Goal: Task Accomplishment & Management: Complete application form

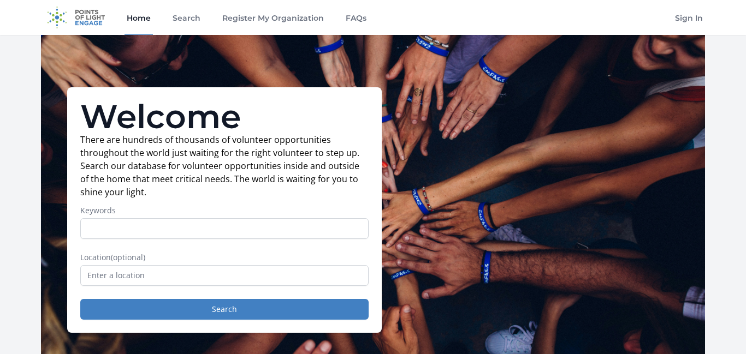
click at [200, 228] on input "Keywords" at bounding box center [224, 228] width 288 height 21
click at [150, 226] on input "Keywords" at bounding box center [224, 228] width 288 height 21
type input "virtual volunteer"
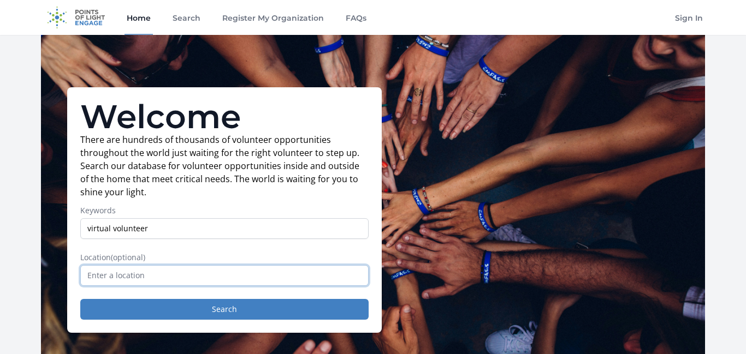
click at [148, 282] on input "text" at bounding box center [224, 275] width 288 height 21
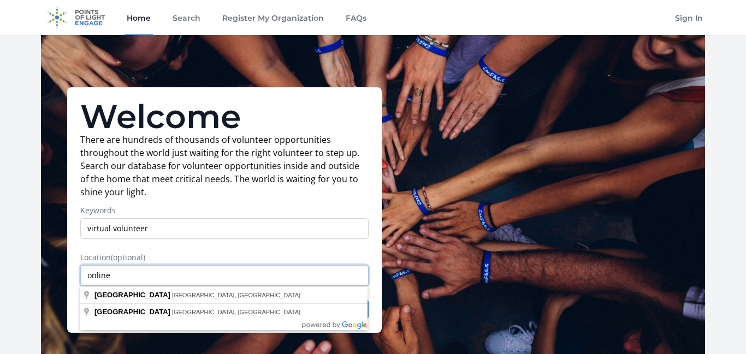
type input "online"
click at [355, 251] on form "Keywords virtual volunteer Location (optional) online Search" at bounding box center [224, 262] width 288 height 115
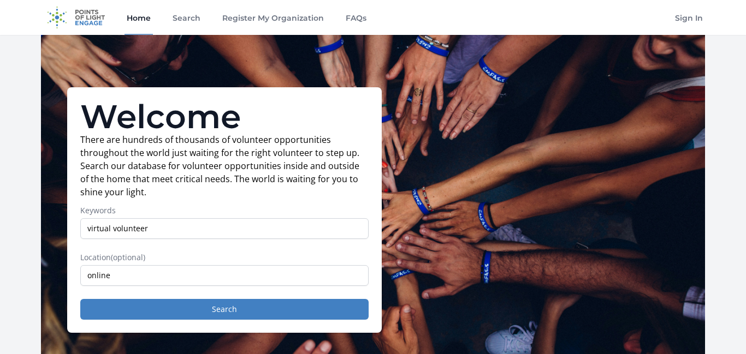
click at [355, 251] on form "Keywords virtual volunteer Location (optional) online Search" at bounding box center [224, 262] width 288 height 115
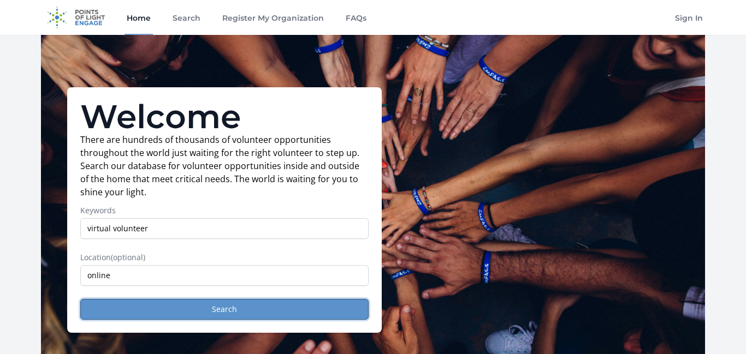
click at [282, 303] on button "Search" at bounding box center [224, 309] width 288 height 21
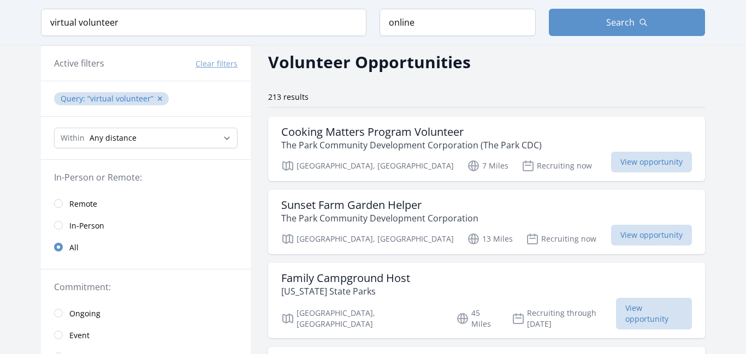
scroll to position [44, 0]
click at [61, 205] on input "radio" at bounding box center [58, 203] width 9 height 9
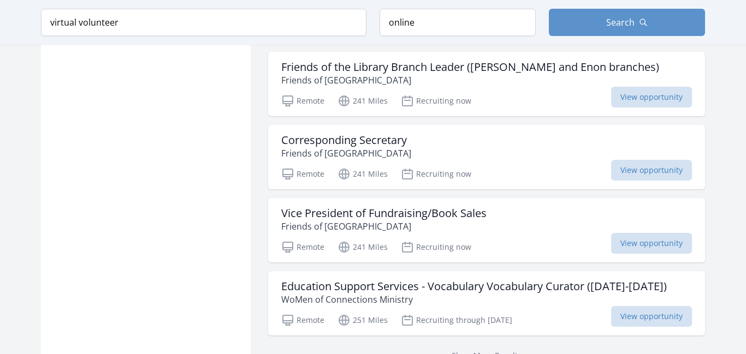
scroll to position [1333, 0]
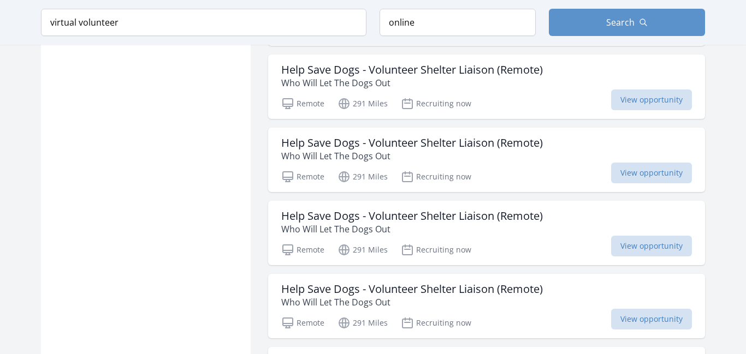
scroll to position [1988, 0]
click at [351, 76] on h3 "Help Save Dogs - Volunteer Shelter Liaison (Remote)" at bounding box center [412, 69] width 262 height 13
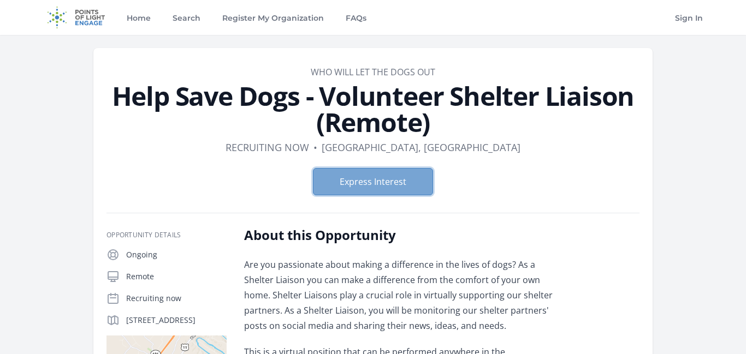
click at [343, 183] on button "Express Interest" at bounding box center [373, 181] width 120 height 27
